Goal: Task Accomplishment & Management: Use online tool/utility

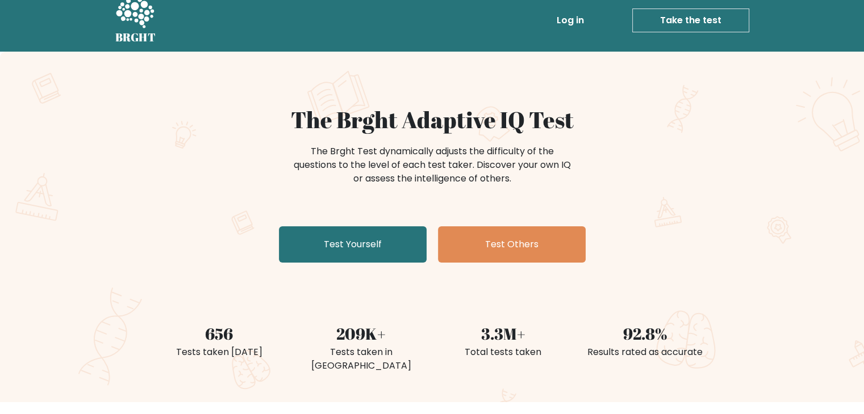
scroll to position [10, 0]
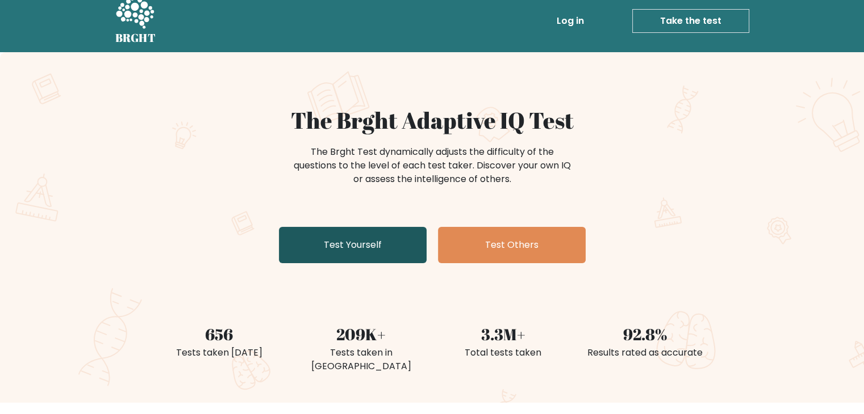
click at [397, 241] on link "Test Yourself" at bounding box center [353, 245] width 148 height 36
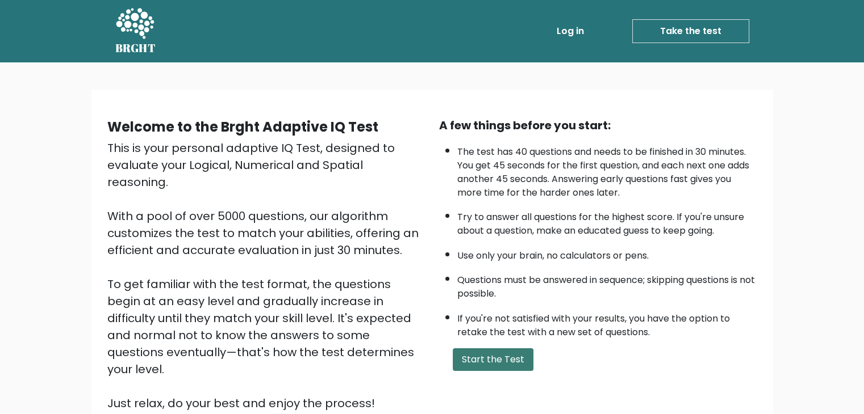
click at [509, 352] on button "Start the Test" at bounding box center [493, 360] width 81 height 23
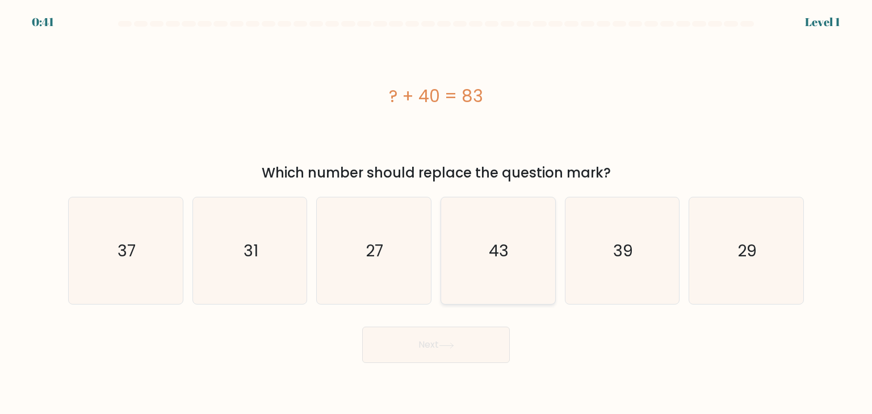
click at [491, 253] on text "43" at bounding box center [499, 251] width 20 height 23
click at [437, 213] on input "d. 43" at bounding box center [436, 210] width 1 height 6
radio input "true"
click at [448, 343] on icon at bounding box center [446, 346] width 15 height 6
